Goal: Task Accomplishment & Management: Use online tool/utility

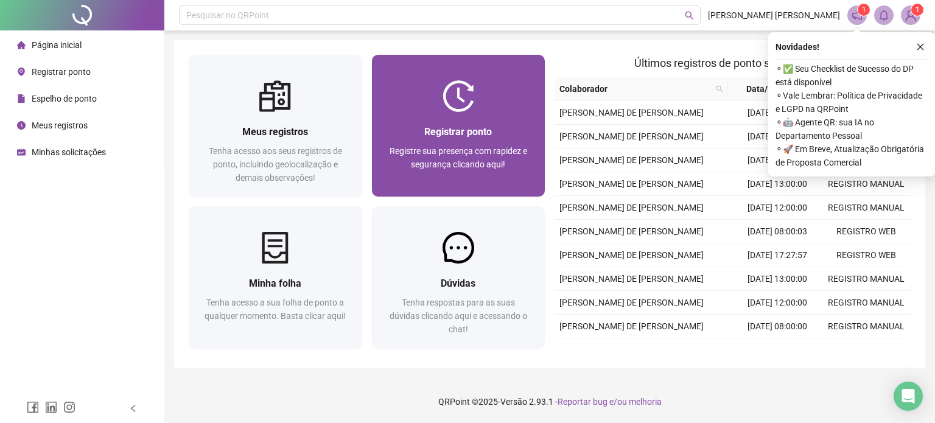
click at [431, 155] on span "Registre sua presença com rapidez e segurança clicando aqui!" at bounding box center [459, 157] width 138 height 23
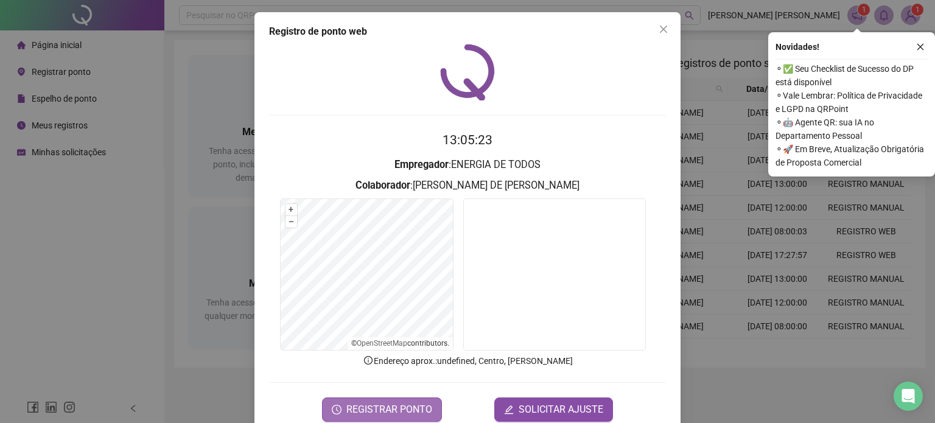
click at [385, 404] on span "REGISTRAR PONTO" at bounding box center [389, 409] width 86 height 15
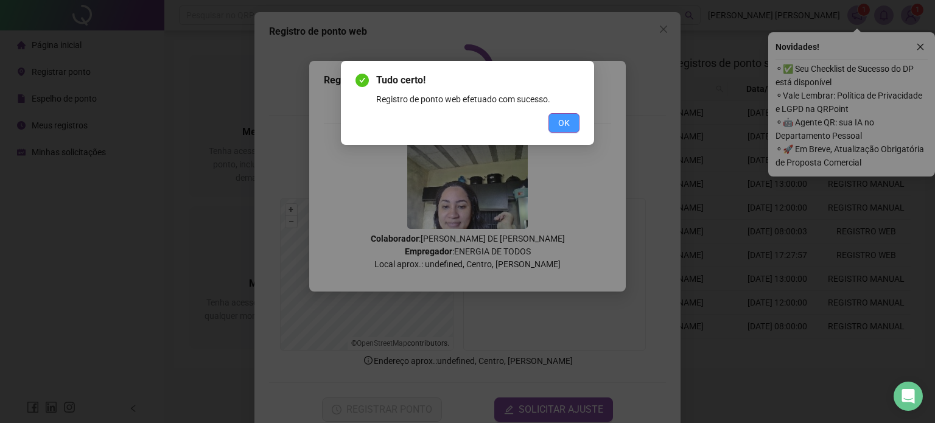
click at [558, 128] on span "OK" at bounding box center [564, 122] width 12 height 13
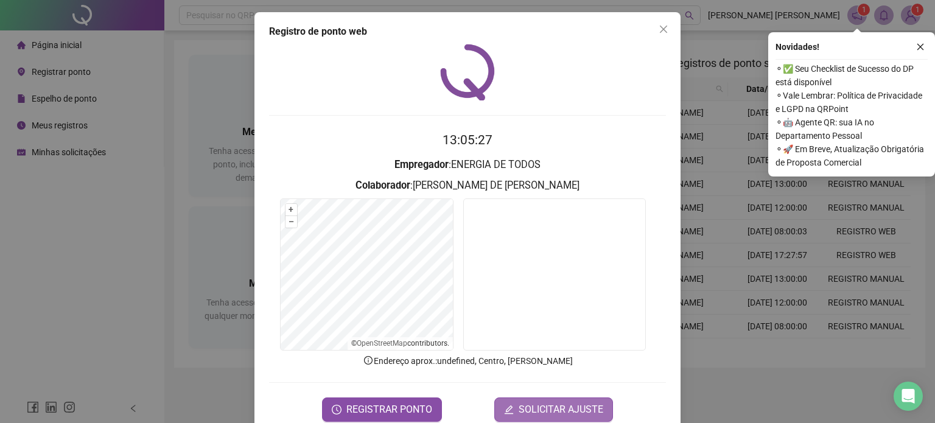
click at [548, 413] on span "SOLICITAR AJUSTE" at bounding box center [561, 409] width 85 height 15
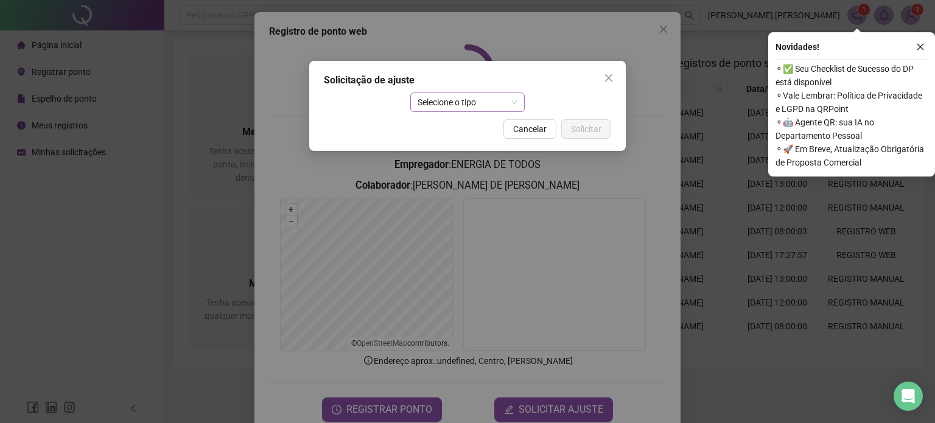
click at [453, 100] on span "Selecione o tipo" at bounding box center [468, 102] width 100 height 18
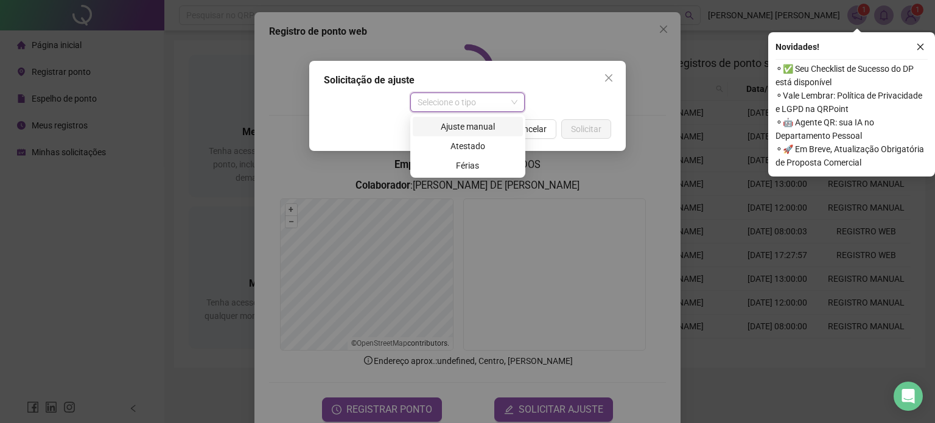
click at [462, 124] on div "Ajuste manual" at bounding box center [468, 126] width 96 height 13
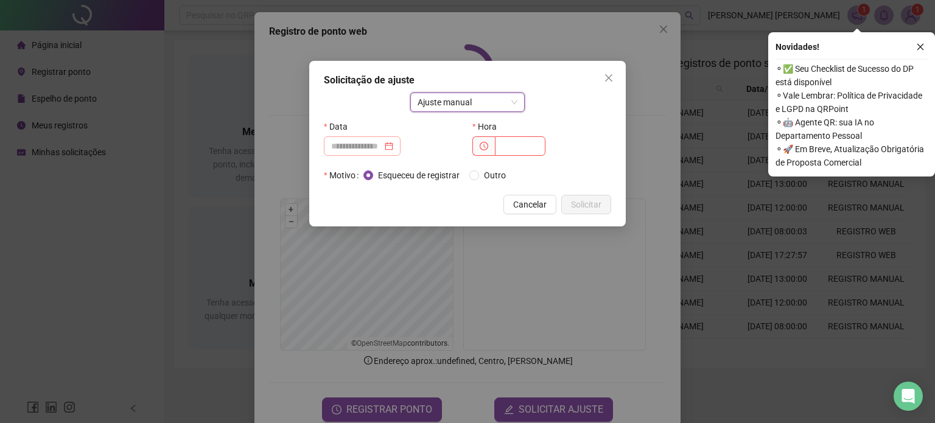
click at [393, 148] on div at bounding box center [362, 145] width 62 height 13
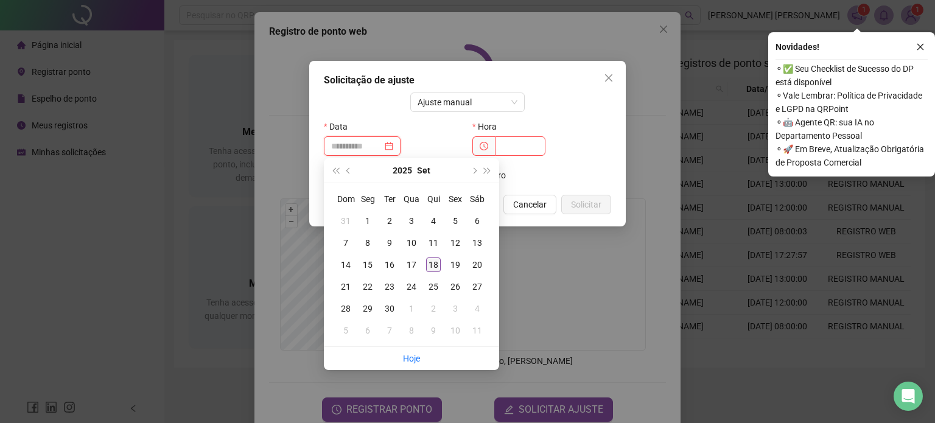
type input "**********"
click at [438, 265] on div "18" at bounding box center [433, 264] width 15 height 15
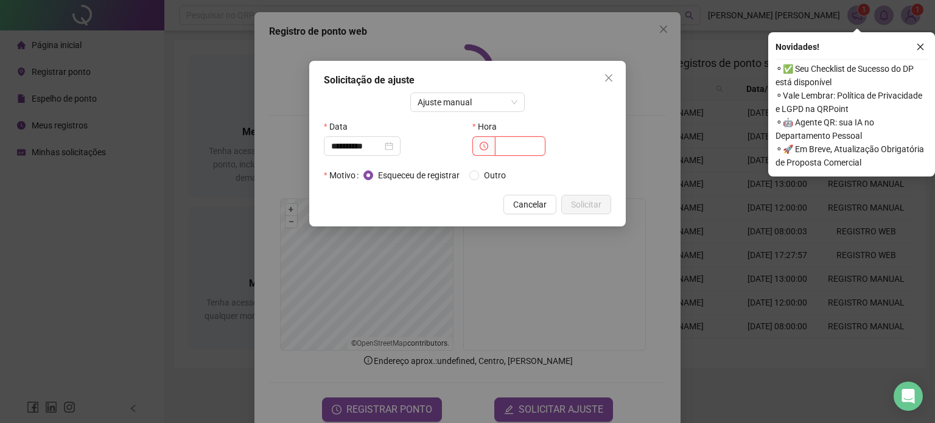
click at [517, 145] on input "text" at bounding box center [520, 145] width 51 height 19
type input "*****"
click at [584, 201] on span "Solicitar" at bounding box center [586, 204] width 30 height 13
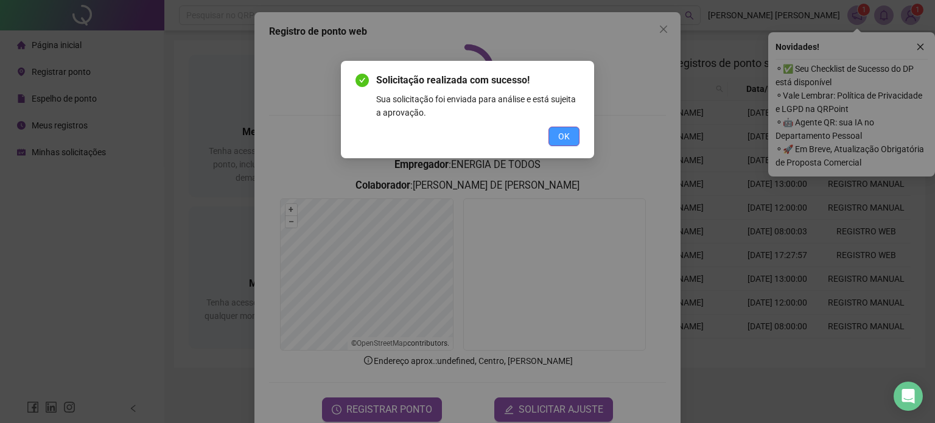
click at [567, 138] on span "OK" at bounding box center [564, 136] width 12 height 13
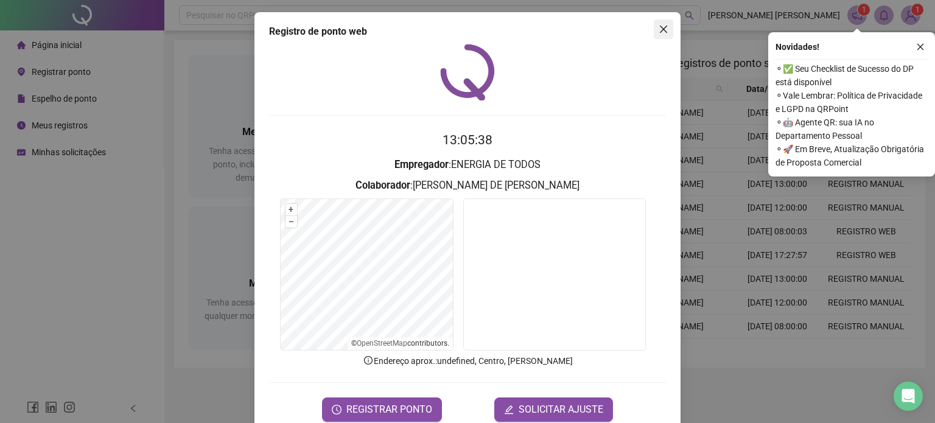
click at [659, 37] on button "Close" at bounding box center [663, 28] width 19 height 19
